Goal: Check status

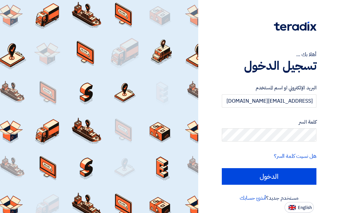
click at [274, 177] on input "الدخول" at bounding box center [269, 176] width 95 height 17
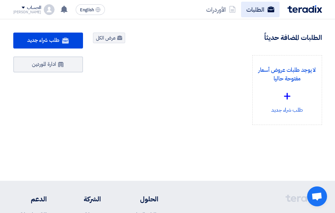
click at [261, 12] on link "الطلبات" at bounding box center [260, 10] width 39 height 16
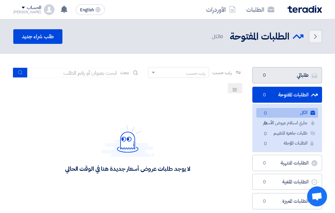
click at [277, 77] on link "طلباتي طلباتي 0" at bounding box center [287, 75] width 70 height 16
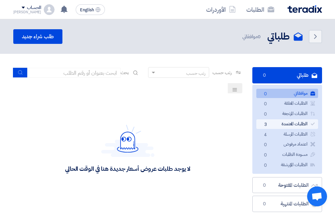
click at [274, 123] on link "الطلبات المعتمدة الطلبات المعتمدة 3" at bounding box center [287, 124] width 62 height 10
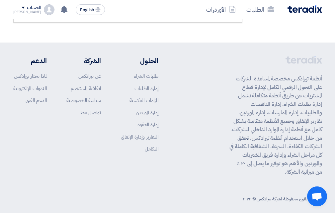
scroll to position [311, 0]
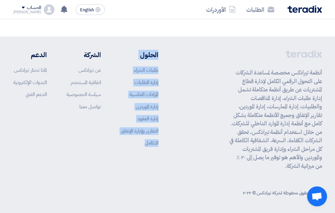
drag, startPoint x: 180, startPoint y: 168, endPoint x: 147, endPoint y: 153, distance: 36.6
click at [144, 146] on div "أنظمة تيرادكس مخصصة لمساعدة الشركات على التحول الرقمي الكامل لإدارة قطاع المشتر…" at bounding box center [167, 115] width 309 height 131
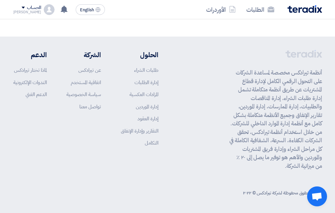
click at [166, 163] on div "أنظمة تيرادكس مخصصة لمساعدة الشركات على التحول الرقمي الكامل لإدارة قطاع المشتر…" at bounding box center [167, 115] width 309 height 131
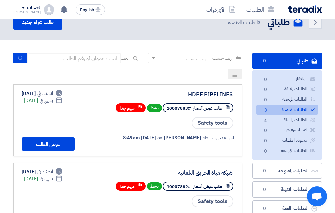
scroll to position [0, 0]
